Goal: Transaction & Acquisition: Purchase product/service

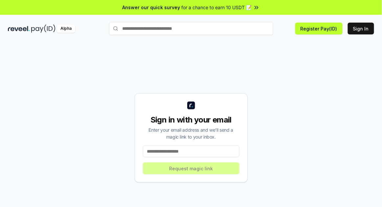
click at [200, 158] on input at bounding box center [191, 152] width 97 height 12
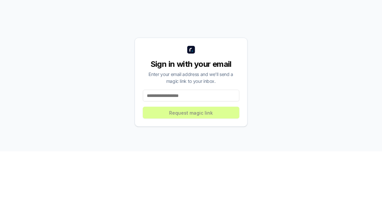
scroll to position [11, 0]
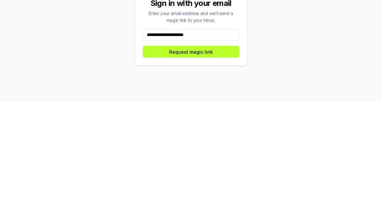
type input "**********"
click at [213, 164] on button "Request magic link" at bounding box center [191, 158] width 97 height 12
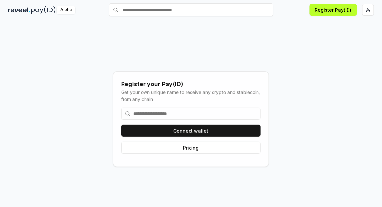
scroll to position [38, 0]
click at [206, 128] on button "Connect wallet" at bounding box center [191, 131] width 140 height 12
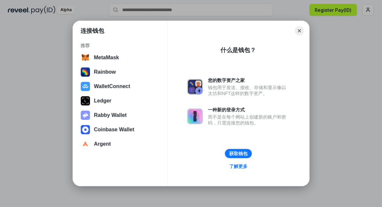
click at [125, 88] on button "WalletConnect" at bounding box center [120, 86] width 82 height 13
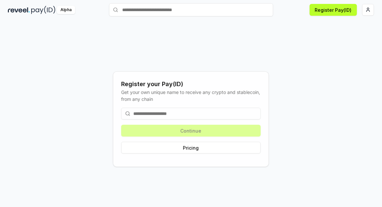
click at [205, 111] on input at bounding box center [191, 114] width 140 height 12
click at [169, 112] on input at bounding box center [191, 114] width 140 height 12
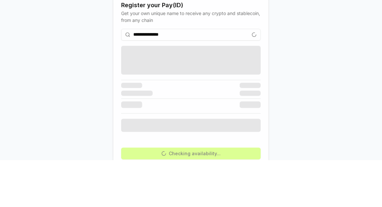
scroll to position [9, 0]
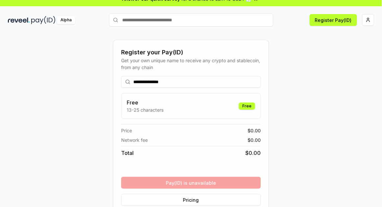
click at [204, 88] on input "**********" at bounding box center [191, 82] width 140 height 12
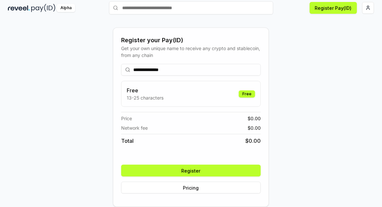
scroll to position [50, 0]
type input "**********"
click at [220, 165] on button "Register" at bounding box center [191, 171] width 140 height 12
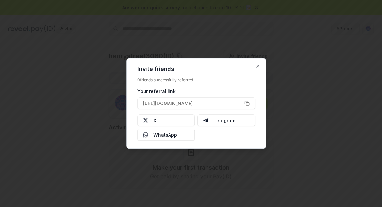
click at [174, 124] on button "X" at bounding box center [166, 121] width 58 height 12
click at [258, 67] on icon "button" at bounding box center [257, 66] width 5 height 5
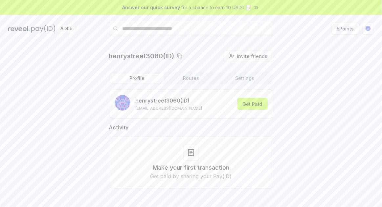
click at [253, 99] on button "Get Paid" at bounding box center [252, 104] width 30 height 12
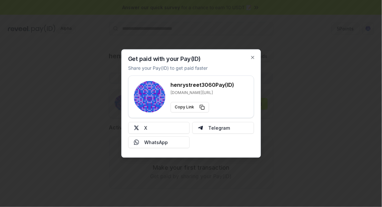
click at [200, 108] on button "Copy Link" at bounding box center [189, 107] width 38 height 11
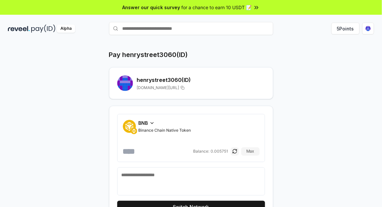
click at [157, 153] on input "number" at bounding box center [157, 151] width 69 height 11
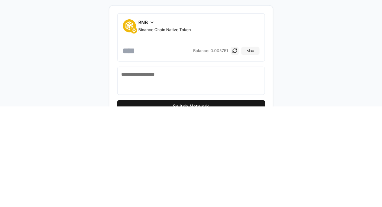
click at [148, 127] on div "BNB Binance Chain Native Token" at bounding box center [165, 126] width 53 height 13
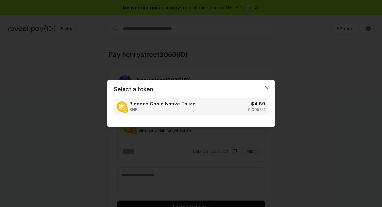
click at [300, 87] on div at bounding box center [191, 103] width 382 height 207
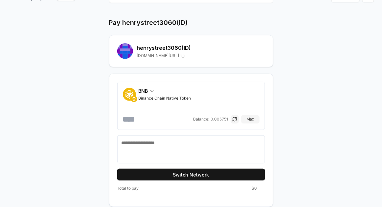
scroll to position [46, 0]
click at [253, 116] on button "Max" at bounding box center [250, 120] width 18 height 8
type input "**********"
click at [214, 169] on button "Switch Network" at bounding box center [191, 175] width 148 height 12
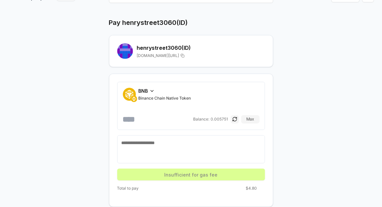
scroll to position [19, 0]
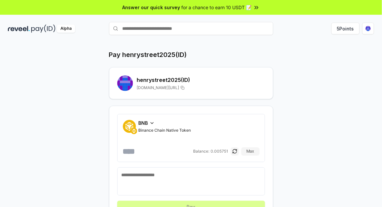
click at [154, 125] on div "BNB" at bounding box center [165, 123] width 53 height 7
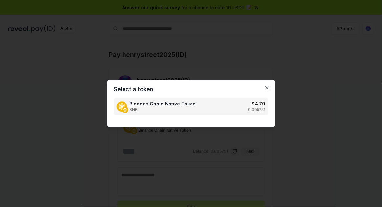
click at [235, 146] on div at bounding box center [191, 103] width 382 height 207
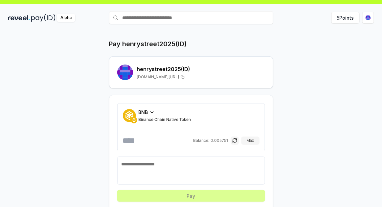
scroll to position [11, 0]
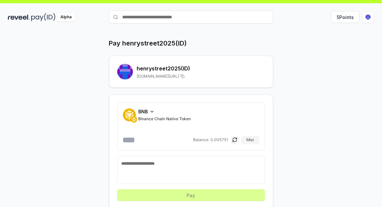
click at [151, 112] on icon at bounding box center [151, 111] width 5 height 5
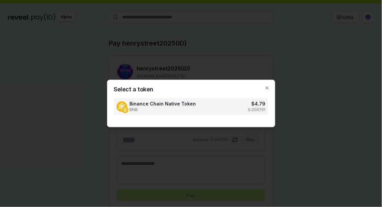
click at [215, 168] on div at bounding box center [191, 103] width 382 height 207
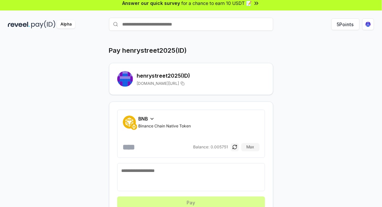
scroll to position [0, 0]
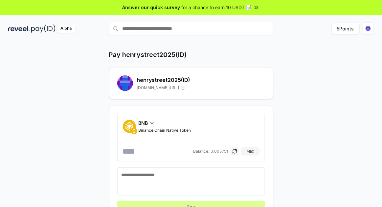
click at [206, 27] on input "text" at bounding box center [191, 28] width 164 height 13
paste input "**********"
type input "*"
type input "**********"
click at [264, 40] on span "Pay" at bounding box center [264, 41] width 12 height 10
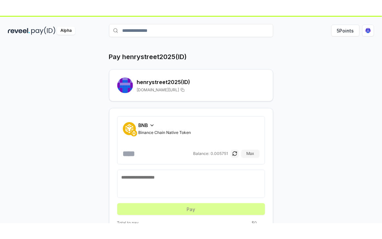
scroll to position [19, 0]
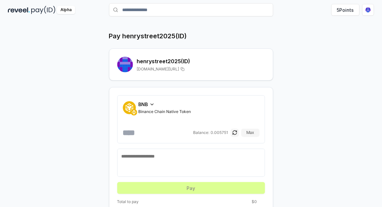
click at [251, 130] on button "Max" at bounding box center [250, 133] width 18 height 8
click at [187, 128] on input "**********" at bounding box center [157, 133] width 69 height 11
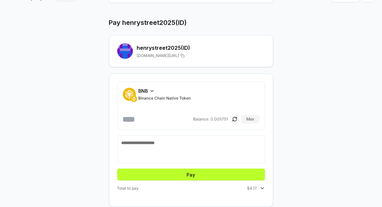
scroll to position [50, 0]
type input "*****"
click at [236, 169] on button "Pay" at bounding box center [191, 175] width 148 height 12
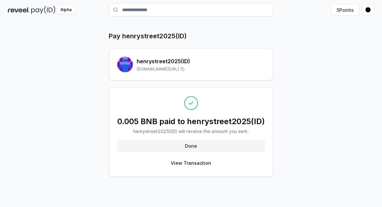
scroll to position [45, 0]
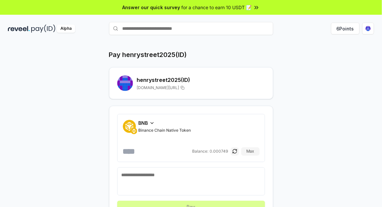
click at [152, 123] on icon at bounding box center [151, 123] width 5 height 5
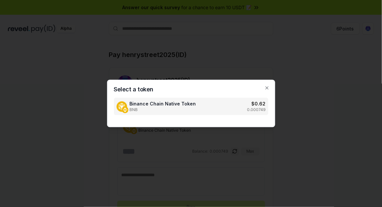
click at [289, 115] on div at bounding box center [191, 103] width 382 height 207
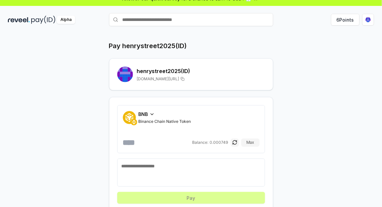
scroll to position [11, 0]
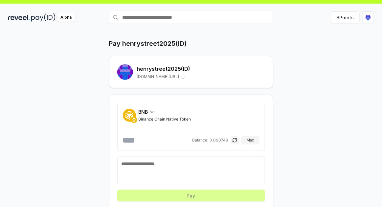
click at [185, 76] on icon at bounding box center [183, 76] width 4 height 5
click at [148, 111] on div "BNB" at bounding box center [165, 112] width 53 height 7
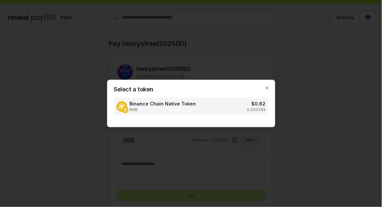
click at [265, 91] on icon "button" at bounding box center [266, 88] width 5 height 5
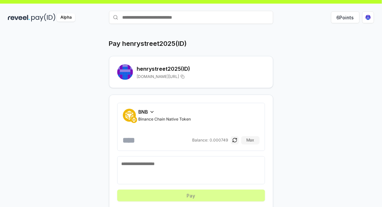
scroll to position [0, 0]
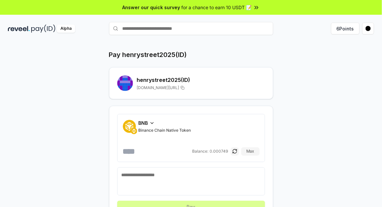
click at [149, 121] on icon at bounding box center [151, 123] width 5 height 5
click at [147, 120] on span "BNB" at bounding box center [144, 123] width 10 height 7
